Goal: Task Accomplishment & Management: Use online tool/utility

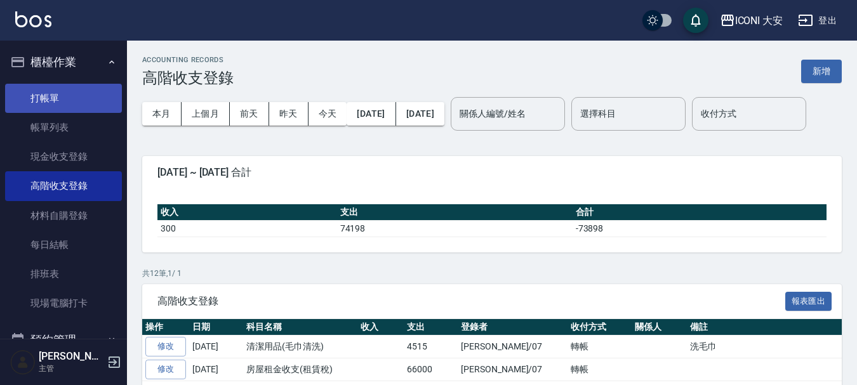
click at [43, 93] on link "打帳單" at bounding box center [63, 98] width 117 height 29
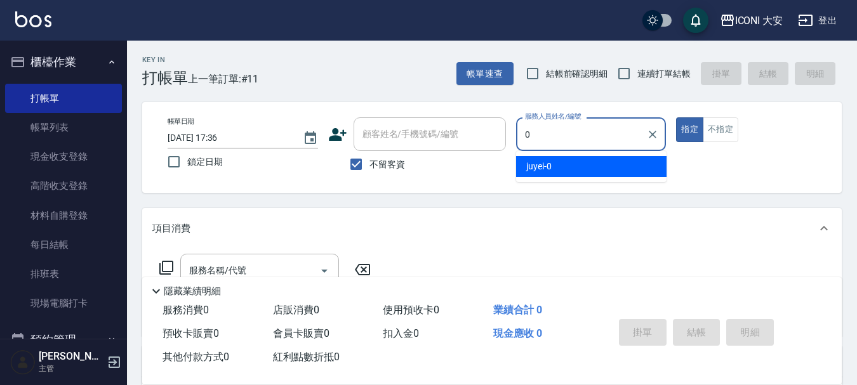
type input "juyei-0"
type button "true"
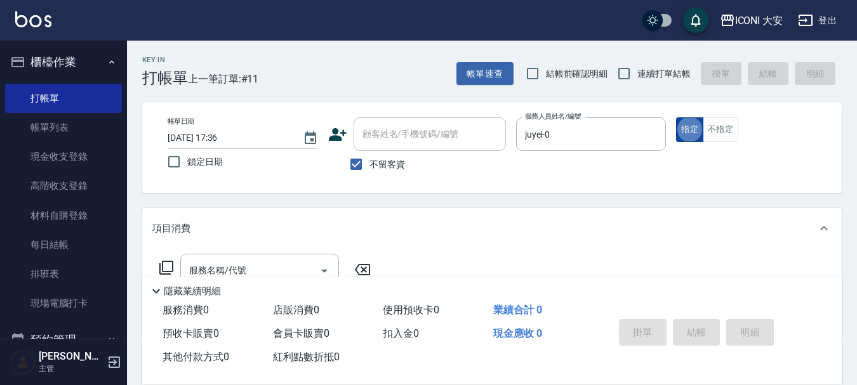
click at [690, 127] on button "指定" at bounding box center [689, 129] width 27 height 25
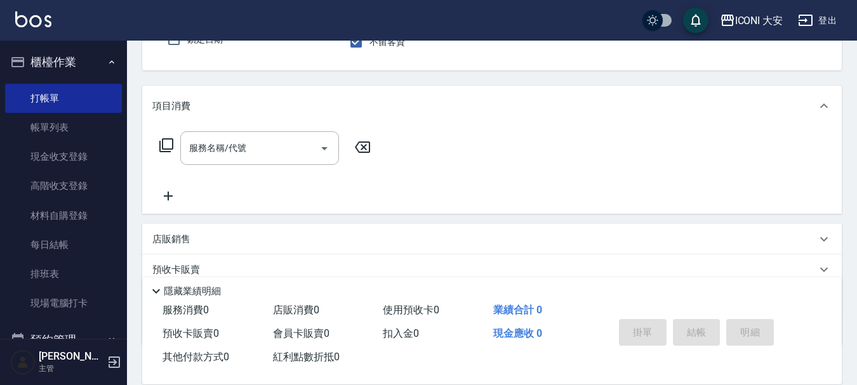
scroll to position [127, 0]
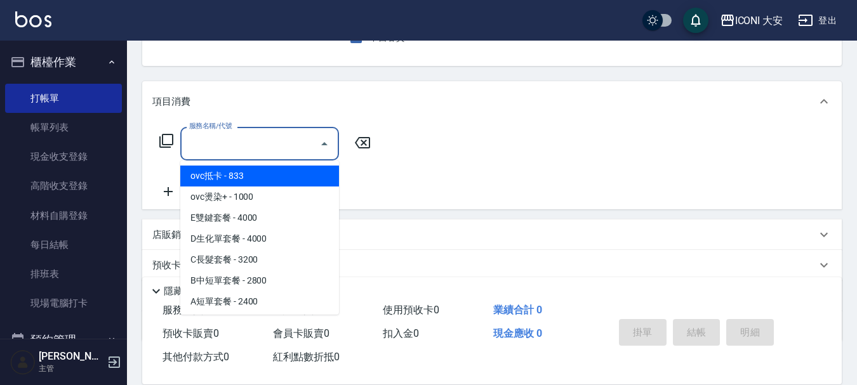
click at [246, 140] on input "服務名稱/代號" at bounding box center [250, 144] width 128 height 22
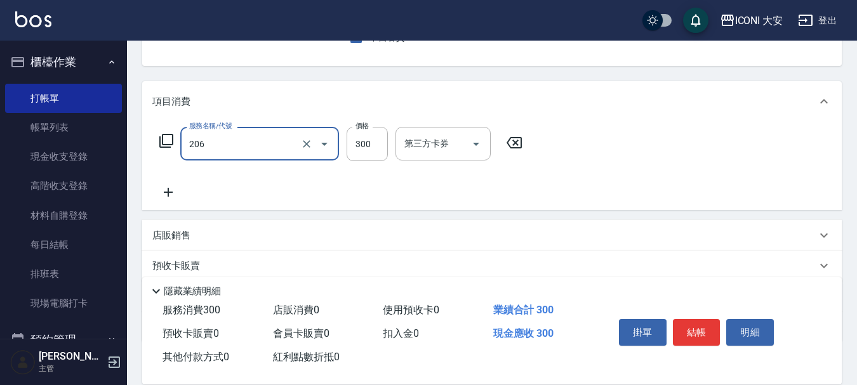
type input "洗髮(206)"
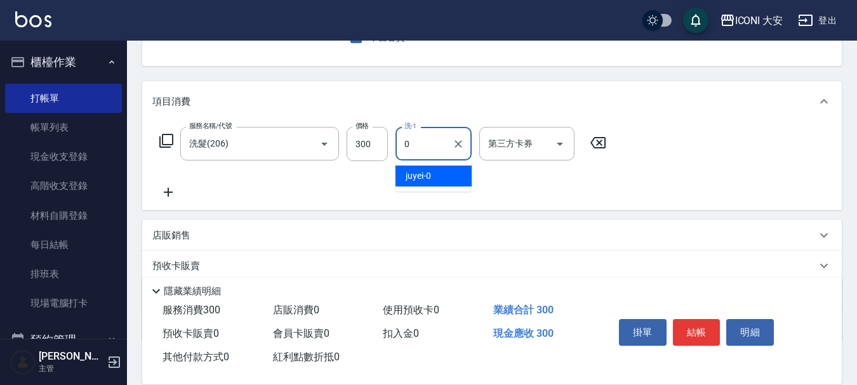
type input "juyei-0"
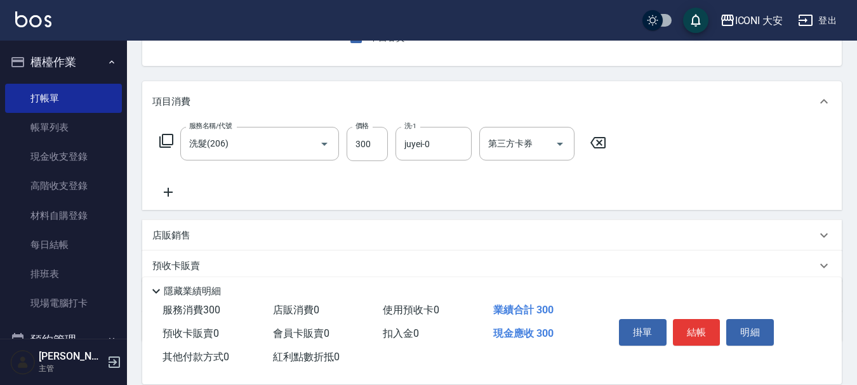
click at [167, 194] on icon at bounding box center [168, 192] width 32 height 15
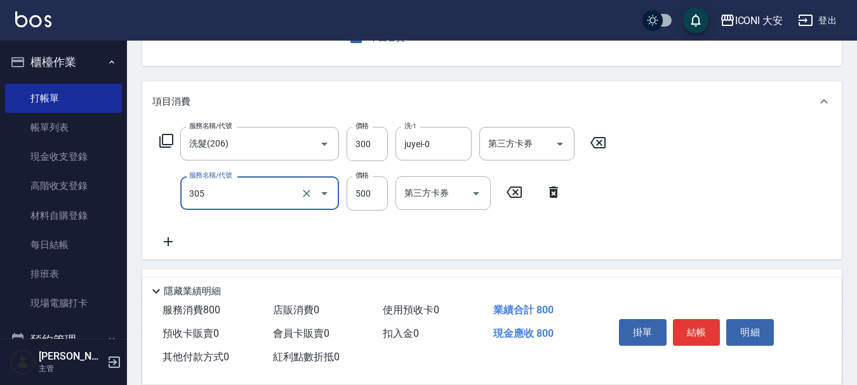
type input "剪髮(305)"
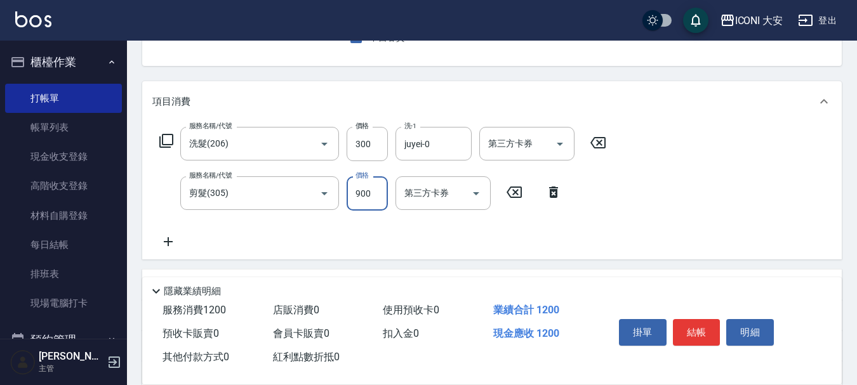
type input "900"
click at [164, 239] on icon at bounding box center [168, 241] width 32 height 15
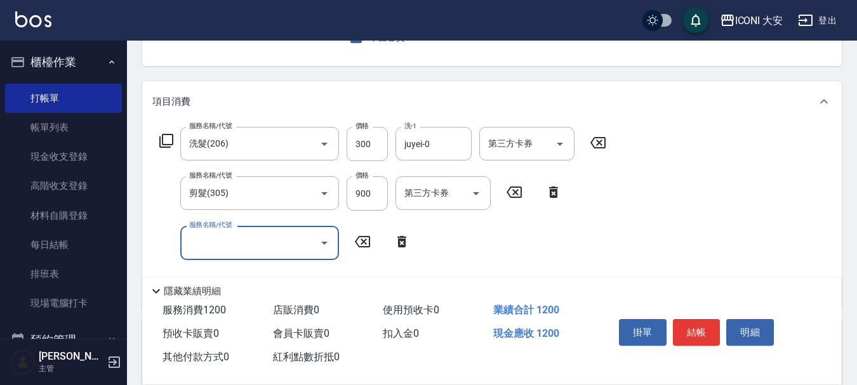
click at [164, 134] on icon at bounding box center [166, 140] width 15 height 15
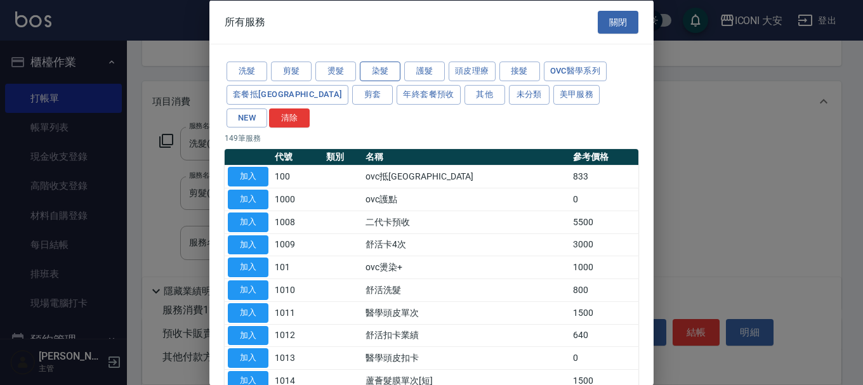
click at [387, 68] on button "染髮" at bounding box center [380, 72] width 41 height 20
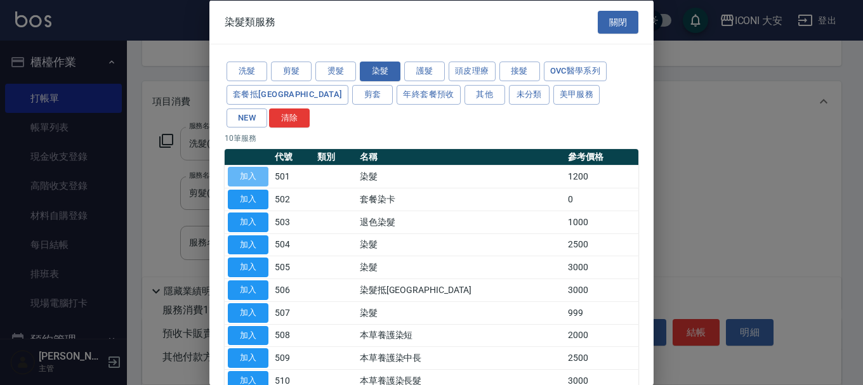
click at [244, 167] on button "加入" at bounding box center [248, 177] width 41 height 20
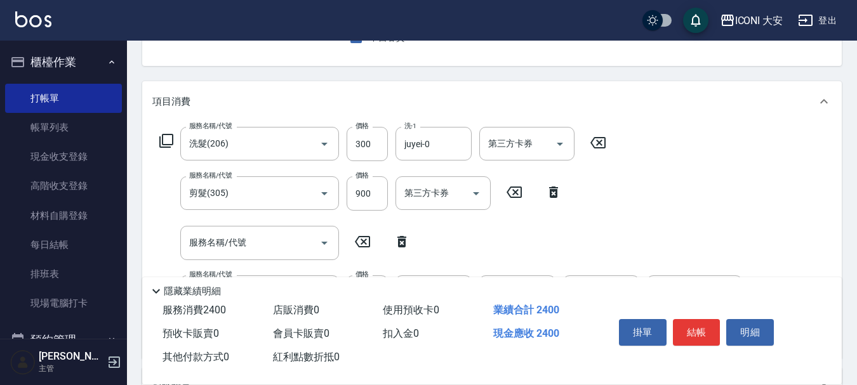
click at [402, 244] on icon at bounding box center [402, 241] width 32 height 15
type input "染髮(501)"
